Goal: Find contact information: Find contact information

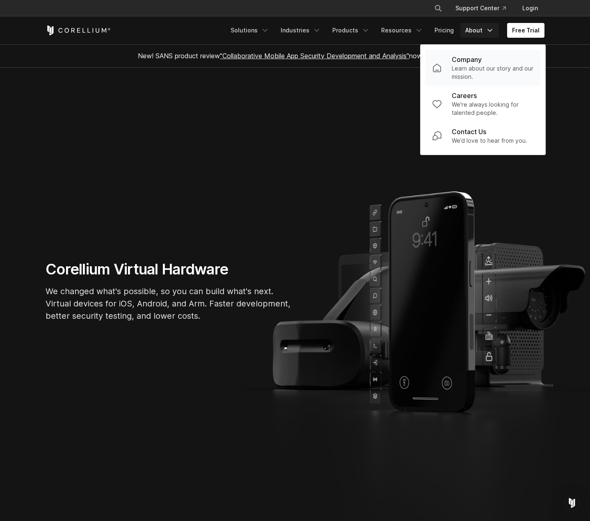
click at [476, 73] on p "Learn about our story and our mission." at bounding box center [493, 72] width 82 height 16
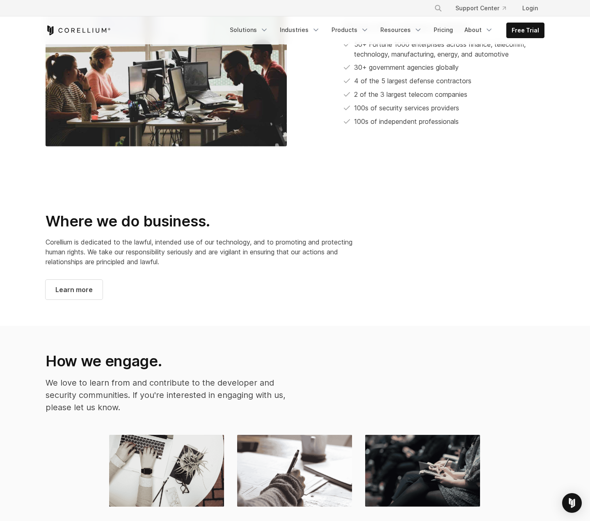
drag, startPoint x: 325, startPoint y: 147, endPoint x: 326, endPoint y: 251, distance: 103.4
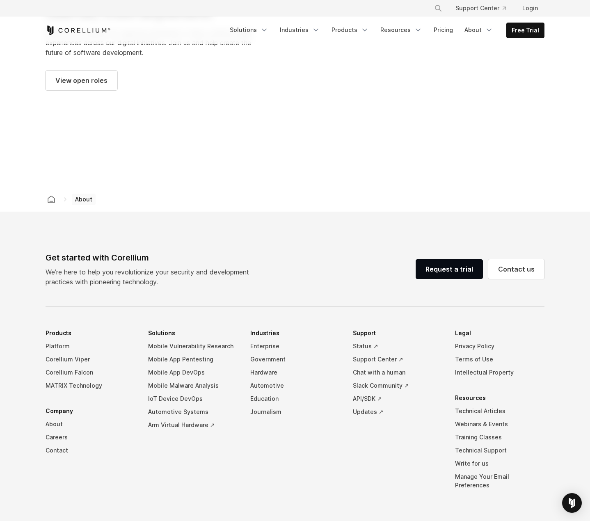
drag, startPoint x: 207, startPoint y: 263, endPoint x: 192, endPoint y: 426, distance: 164.0
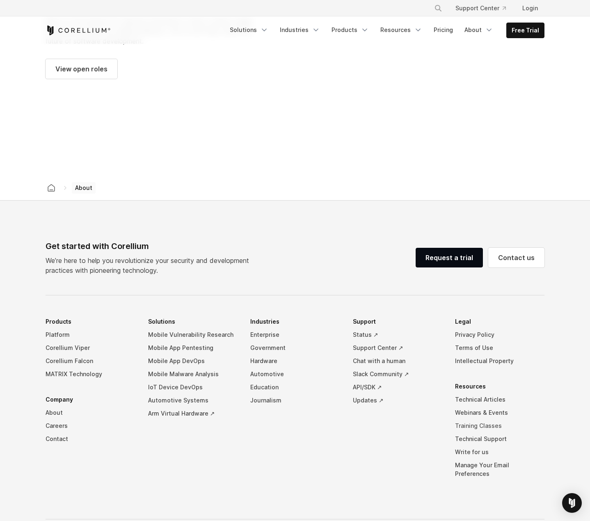
scroll to position [1200, 0]
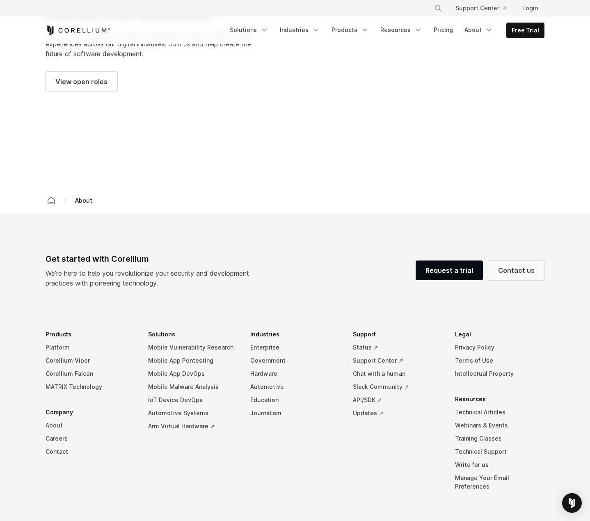
click at [523, 263] on link "Contact us" at bounding box center [516, 271] width 56 height 20
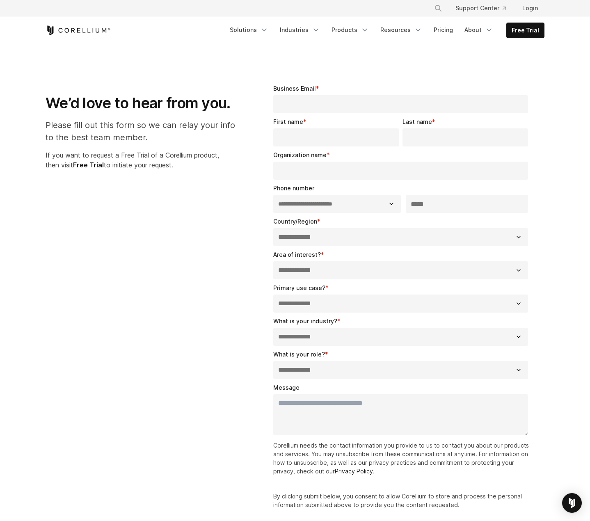
select select "**"
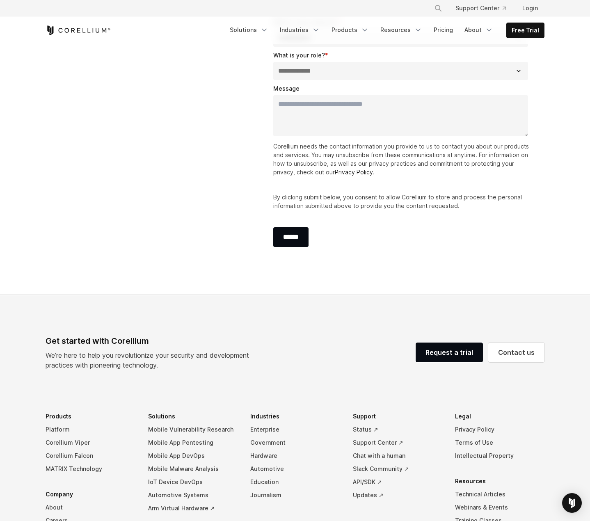
scroll to position [431, 0]
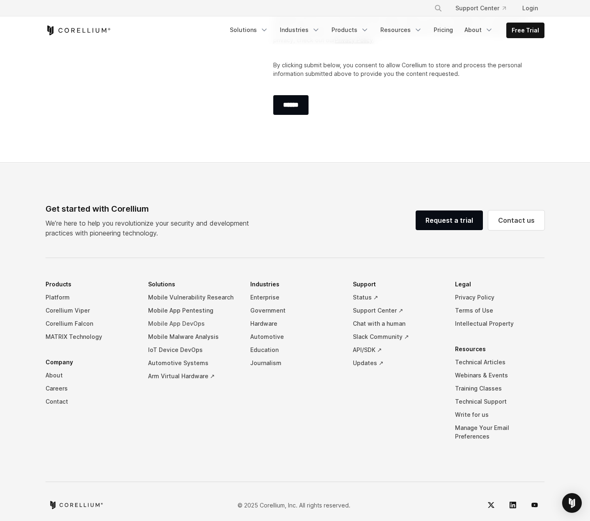
drag, startPoint x: 235, startPoint y: 159, endPoint x: 231, endPoint y: 318, distance: 158.9
